Goal: Information Seeking & Learning: Learn about a topic

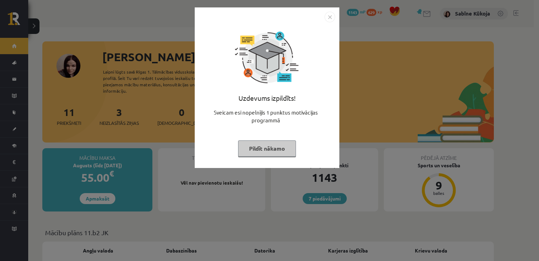
click at [268, 157] on div "Uzdevums izpildīts! Sveicam esi nopelnījis 1 punktus motivācijas programmā Pild…" at bounding box center [267, 92] width 136 height 141
click at [263, 147] on button "Pildīt nākamo" at bounding box center [267, 148] width 58 height 16
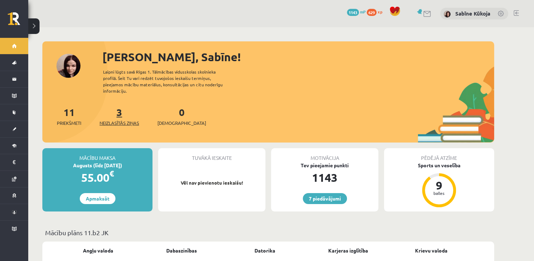
click at [115, 119] on span "Neizlasītās ziņas" at bounding box center [120, 122] width 40 height 7
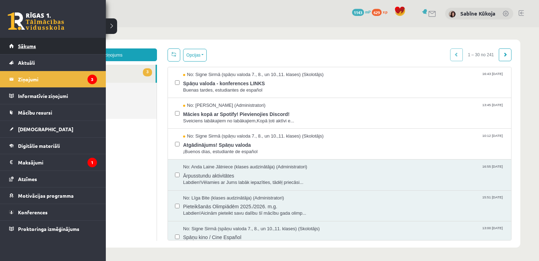
click at [17, 44] on link "Sākums" at bounding box center [53, 46] width 88 height 16
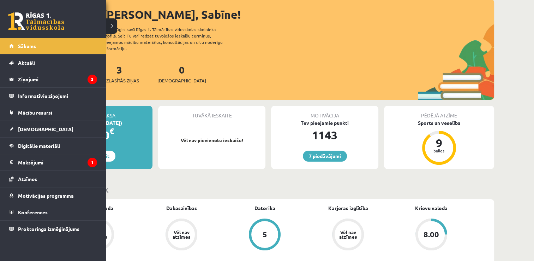
scroll to position [56, 0]
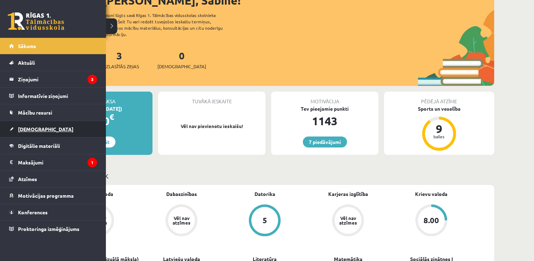
click at [56, 132] on link "[DEMOGRAPHIC_DATA]" at bounding box center [53, 129] width 88 height 16
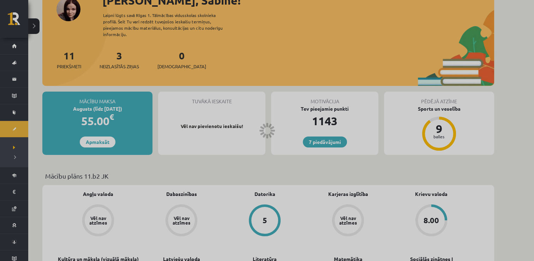
click at [56, 132] on div at bounding box center [267, 130] width 534 height 261
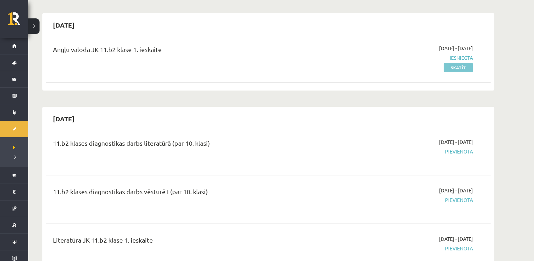
click at [466, 68] on link "Skatīt" at bounding box center [458, 67] width 29 height 9
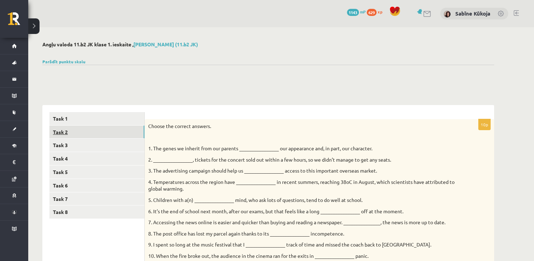
click at [125, 125] on link "Task 2" at bounding box center [96, 131] width 95 height 13
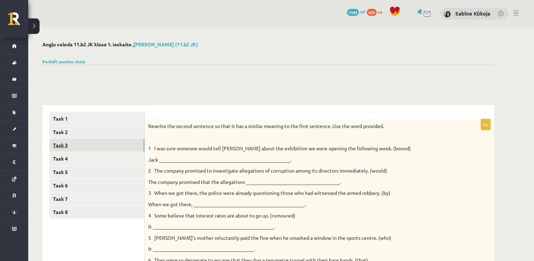
click at [116, 143] on link "Task 3" at bounding box center [96, 144] width 95 height 13
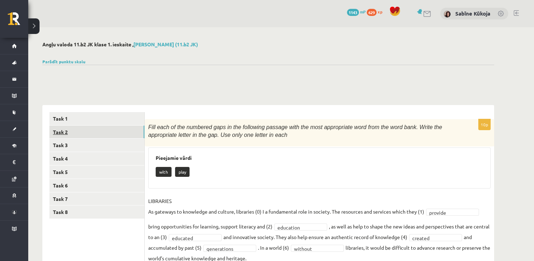
click at [108, 130] on link "Task 2" at bounding box center [96, 131] width 95 height 13
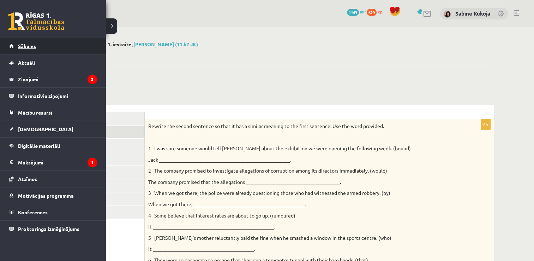
click at [16, 44] on link "Sākums" at bounding box center [53, 46] width 88 height 16
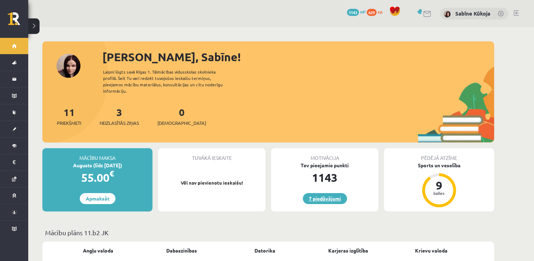
click at [320, 193] on link "7 piedāvājumi" at bounding box center [325, 198] width 44 height 11
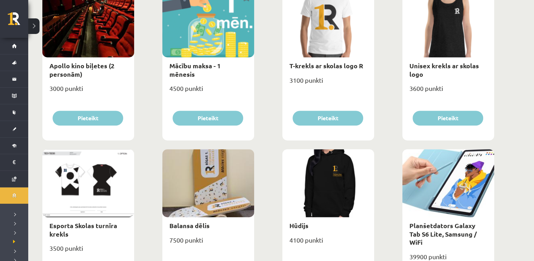
scroll to position [297, 0]
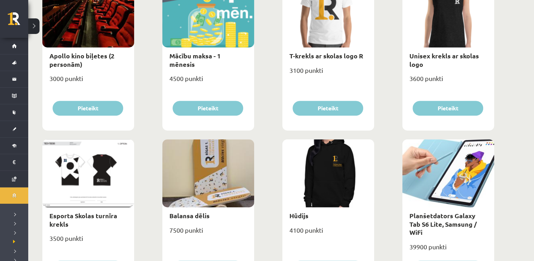
click at [529, 187] on div "**********" at bounding box center [281, 259] width 506 height 1057
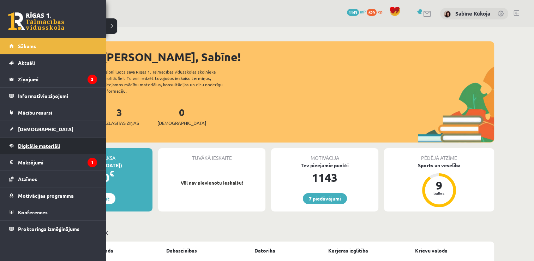
click at [17, 145] on link "Digitālie materiāli" at bounding box center [53, 145] width 88 height 16
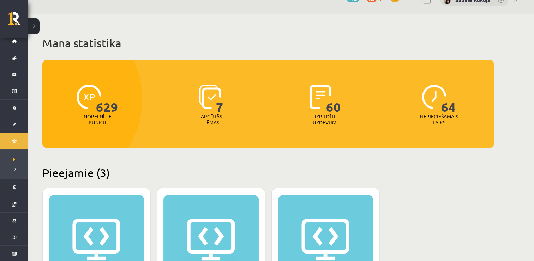
scroll to position [14, 0]
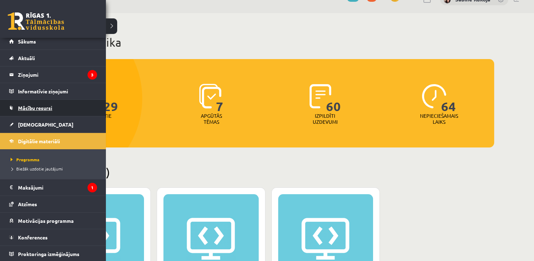
click at [37, 104] on link "Mācību resursi" at bounding box center [53, 108] width 88 height 16
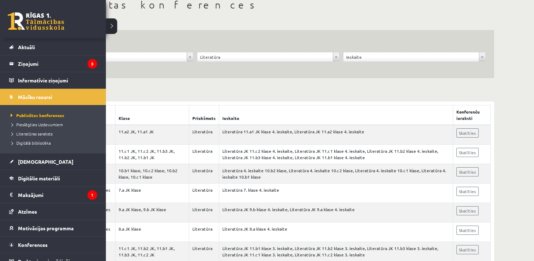
scroll to position [23, 0]
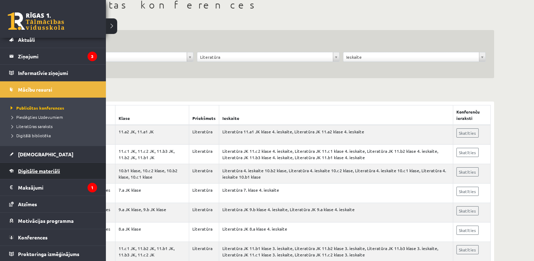
click at [41, 167] on span "Digitālie materiāli" at bounding box center [39, 170] width 42 height 6
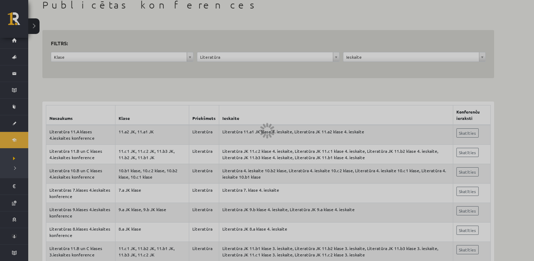
scroll to position [5, 0]
